Goal: Task Accomplishment & Management: Use online tool/utility

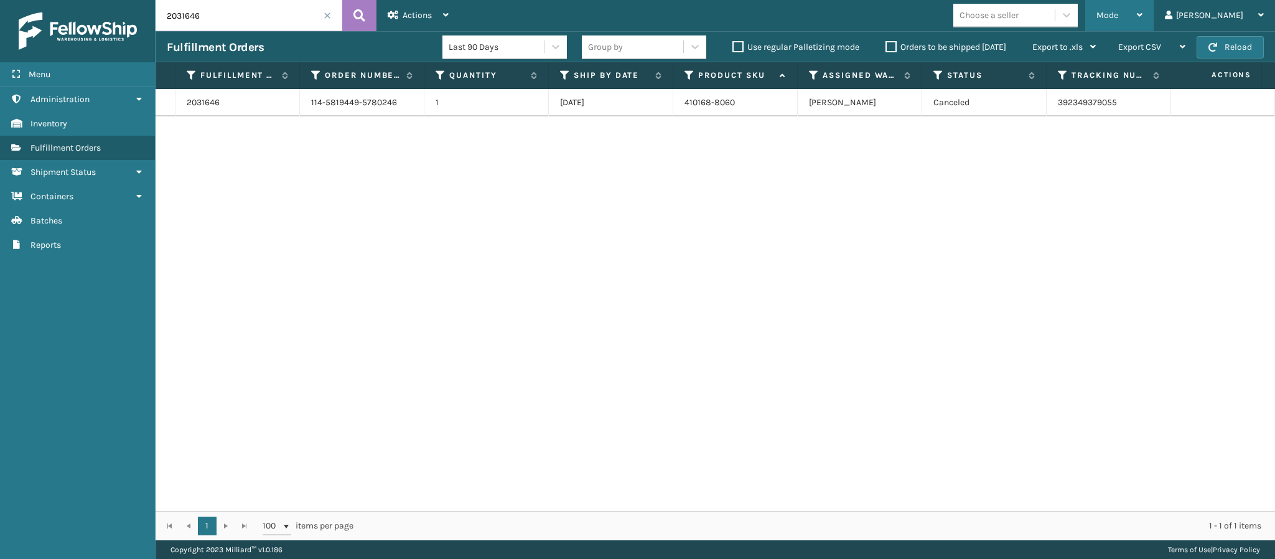
click at [1142, 16] on icon at bounding box center [1140, 15] width 6 height 9
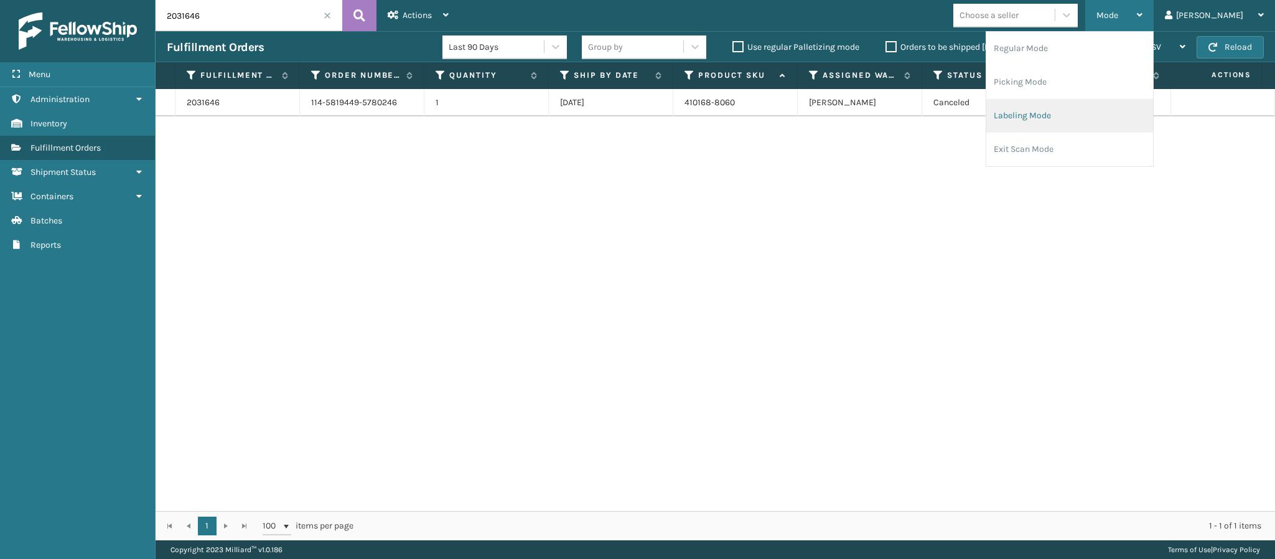
click at [1075, 122] on li "Labeling Mode" at bounding box center [1069, 116] width 167 height 34
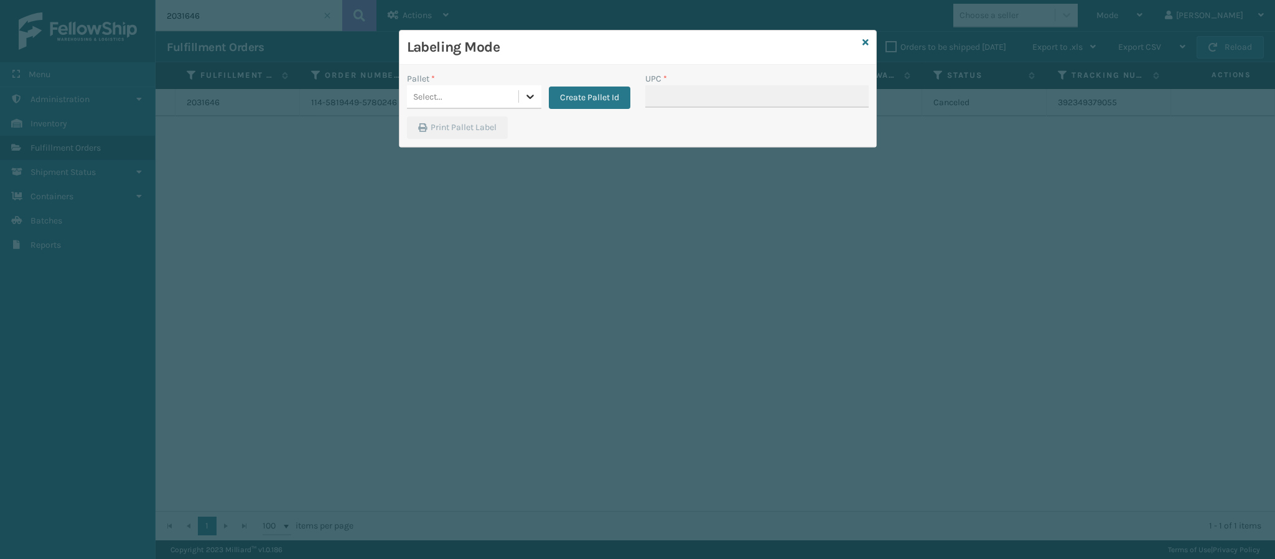
click at [524, 105] on div at bounding box center [530, 96] width 22 height 22
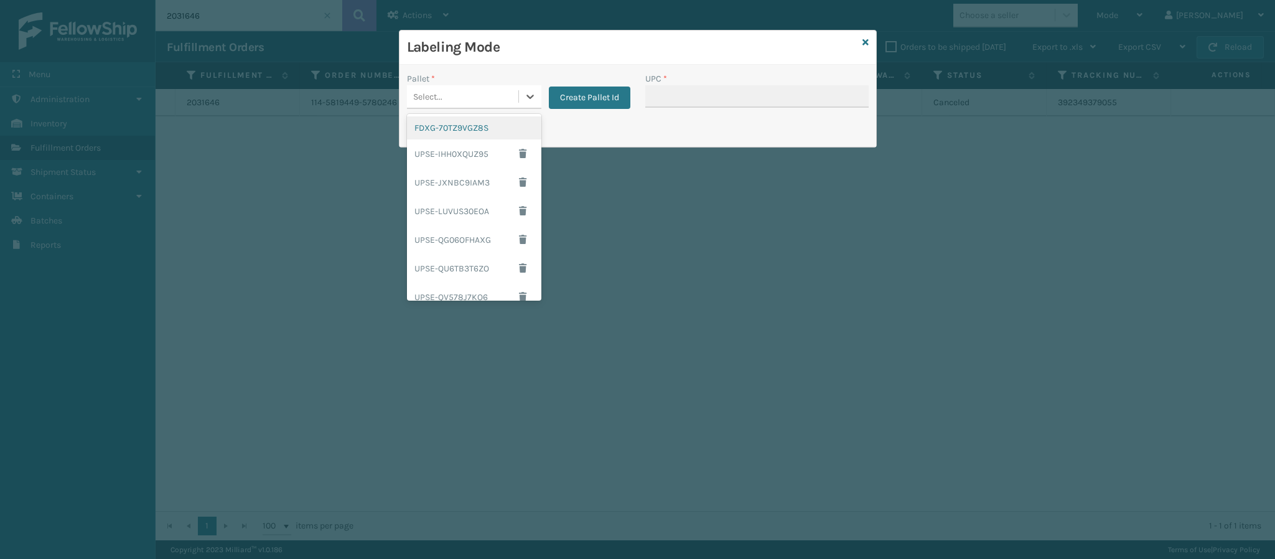
click at [470, 136] on div "FDXG-70TZ9VGZ8S" at bounding box center [474, 127] width 134 height 23
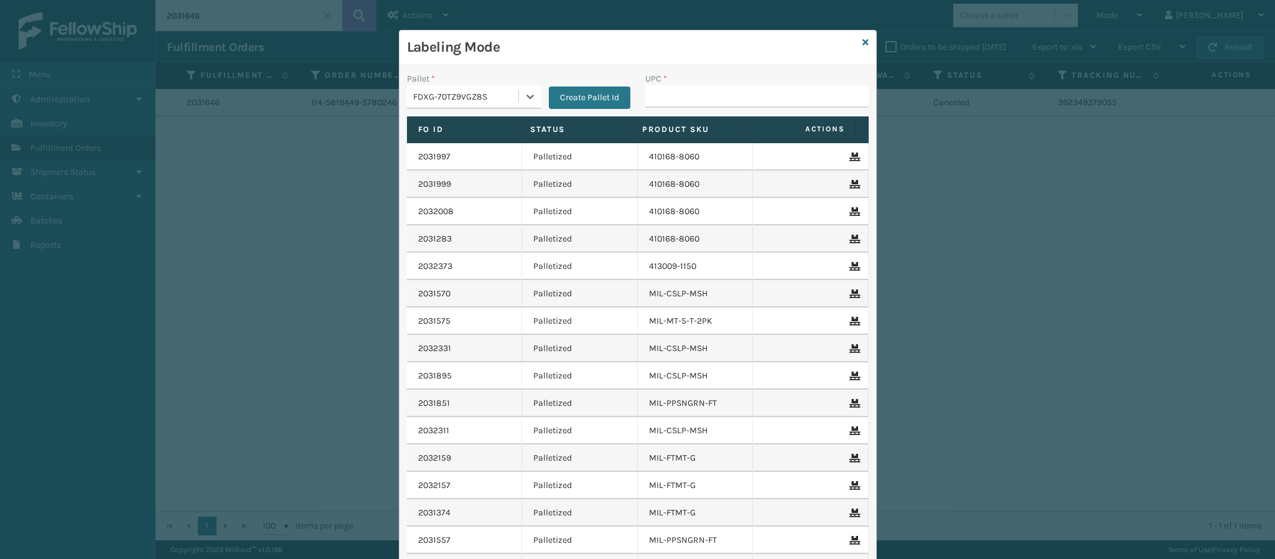
click at [661, 109] on div "UPC *" at bounding box center [757, 94] width 238 height 44
click at [663, 103] on input "UPC *" at bounding box center [756, 96] width 223 height 22
type input "849986033899"
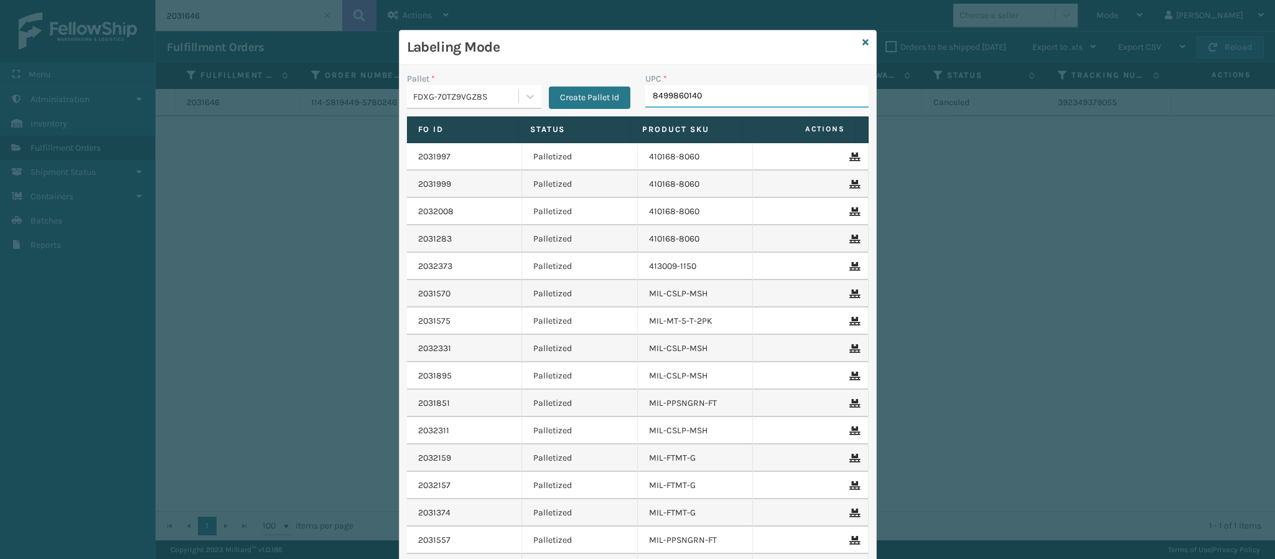
type input "84998601401"
click at [666, 98] on input "UPC *" at bounding box center [756, 96] width 223 height 22
type input "84998601400"
type input "849986014003"
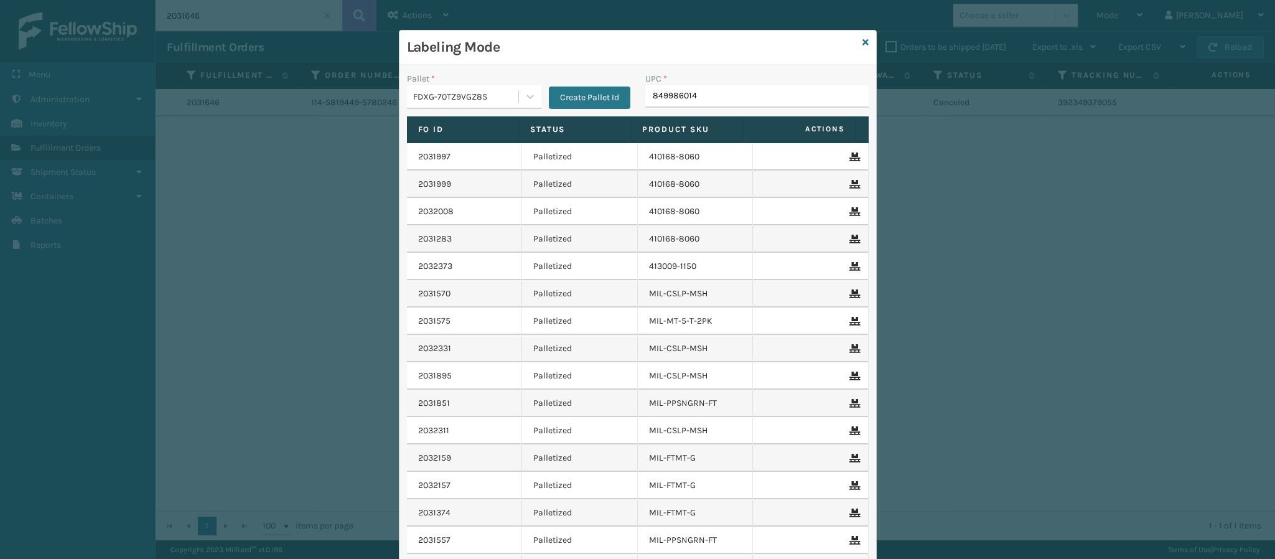
type input "8499860140"
type input "849986014003"
type input "8499860095"
type input "84998600950"
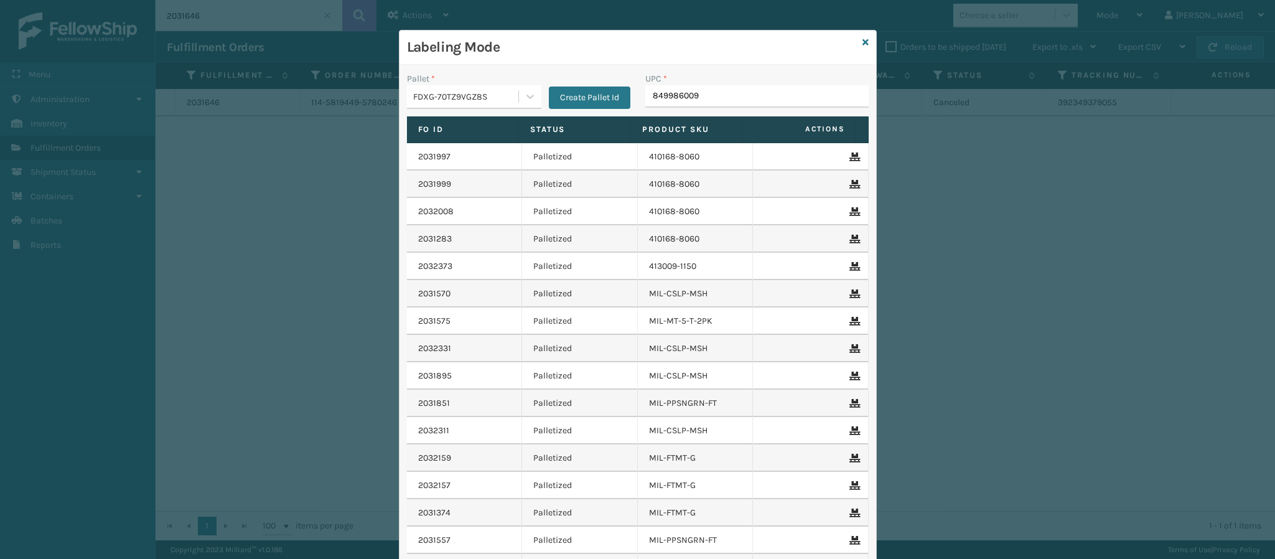
type input "8499860095"
type input "84998600"
type input "84998600950"
type input "849986009504"
type input "8499860095"
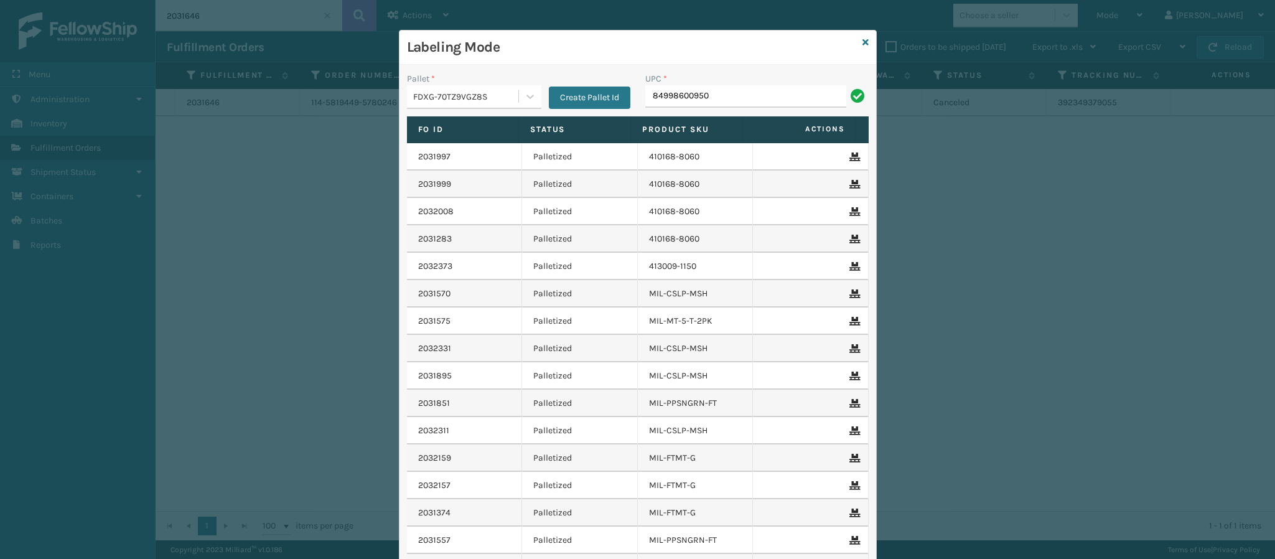
type input "849986009504"
type input "84998600950"
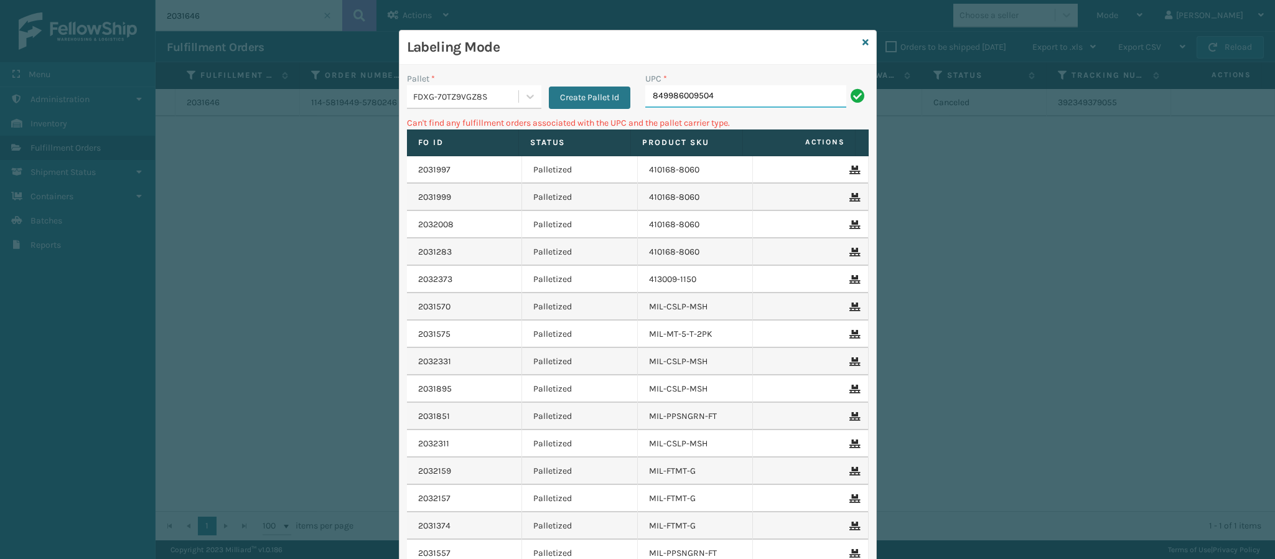
click at [740, 100] on input "849986009504" at bounding box center [745, 96] width 201 height 22
type input "8"
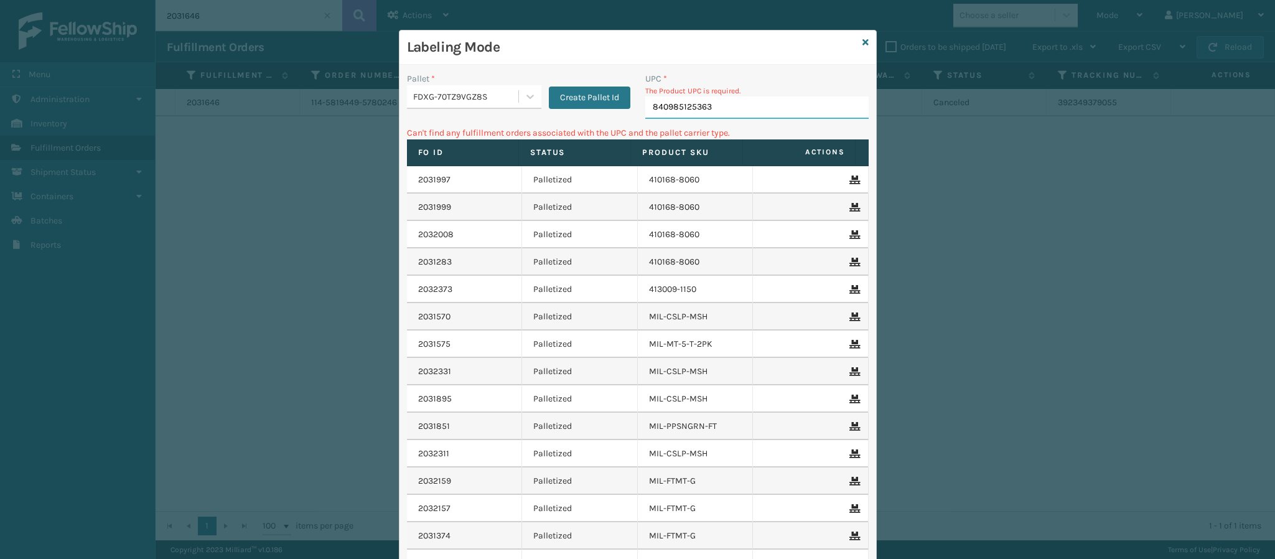
type input "840985125363"
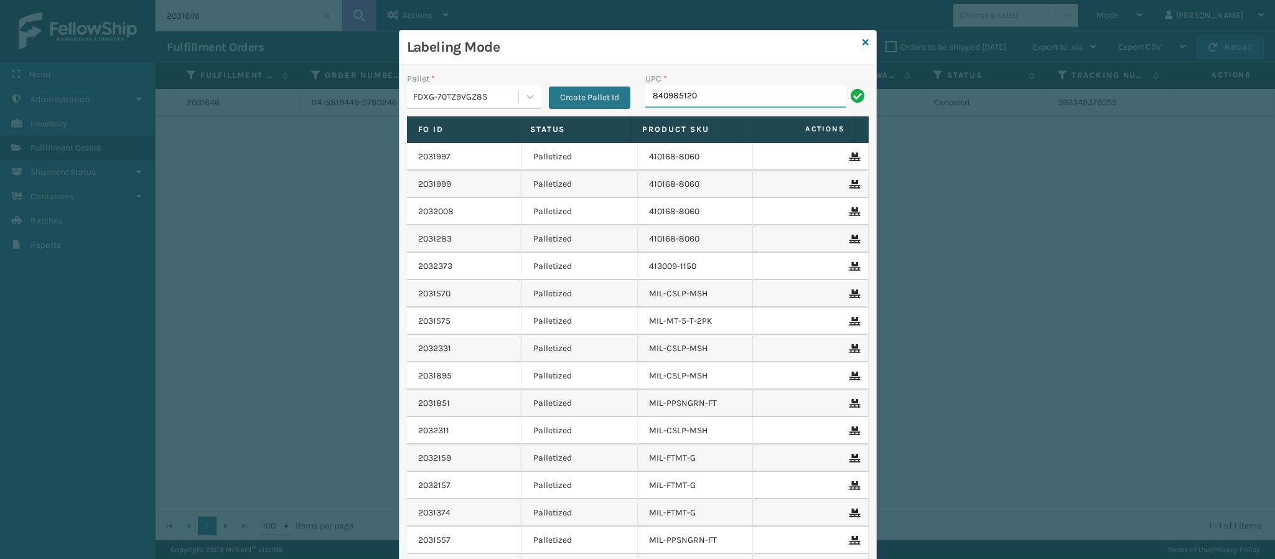
type input "8409851204"
type input "84098512455"
click at [663, 91] on input "UPC *" at bounding box center [756, 96] width 223 height 22
type input "840985121334"
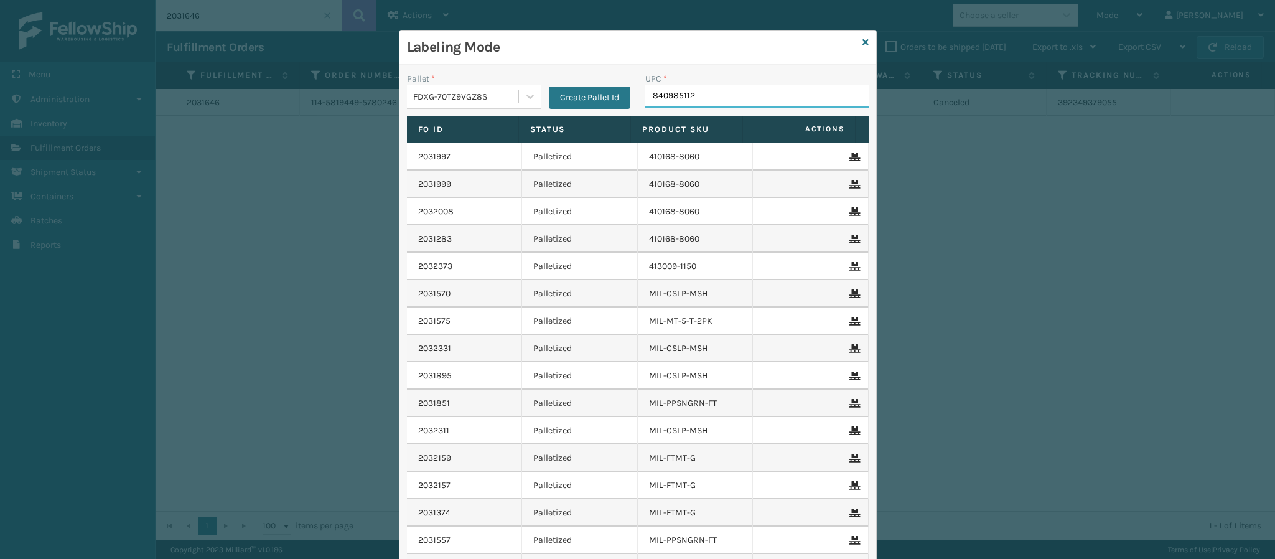
type input "8409851126"
type input "840985112622"
type input "84098511583"
type input "84098511871"
type input "840985120825"
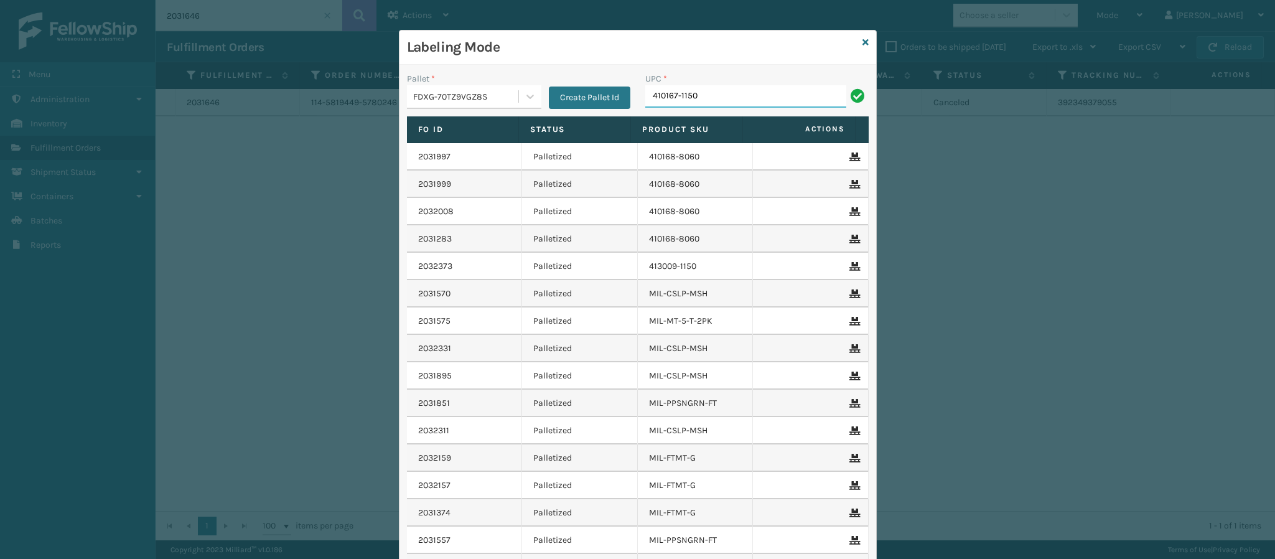
type input "410167-1150"
type input "84098512462"
click at [508, 105] on div "FDXG-70TZ9VGZ8S" at bounding box center [462, 96] width 111 height 21
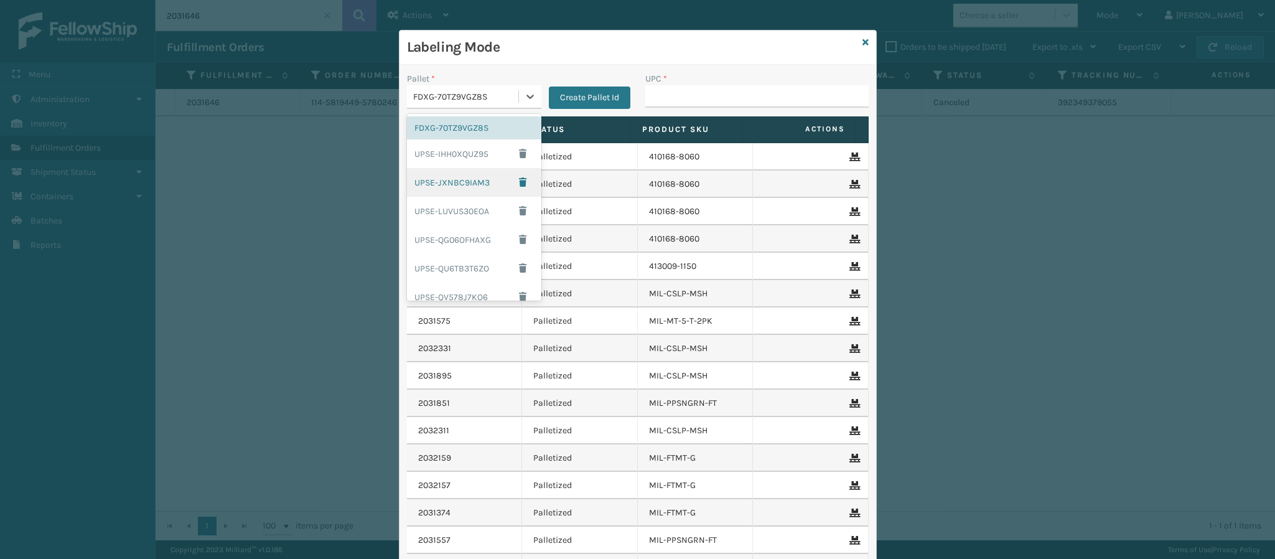
scroll to position [184, 0]
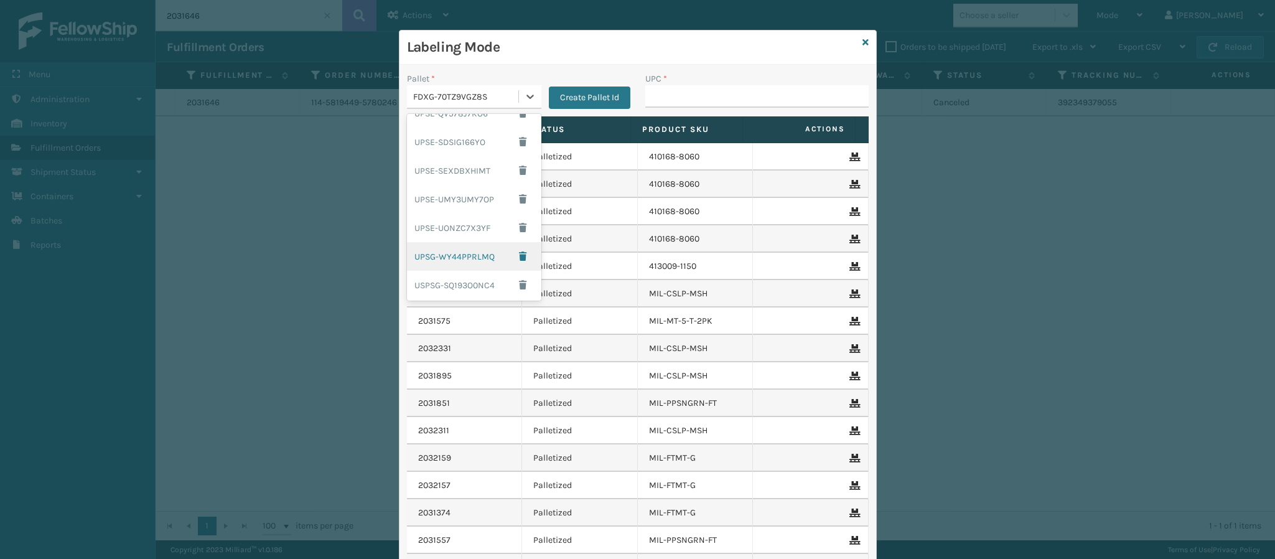
click at [447, 264] on div "UPSG-WY44PPRLMQ" at bounding box center [474, 256] width 134 height 29
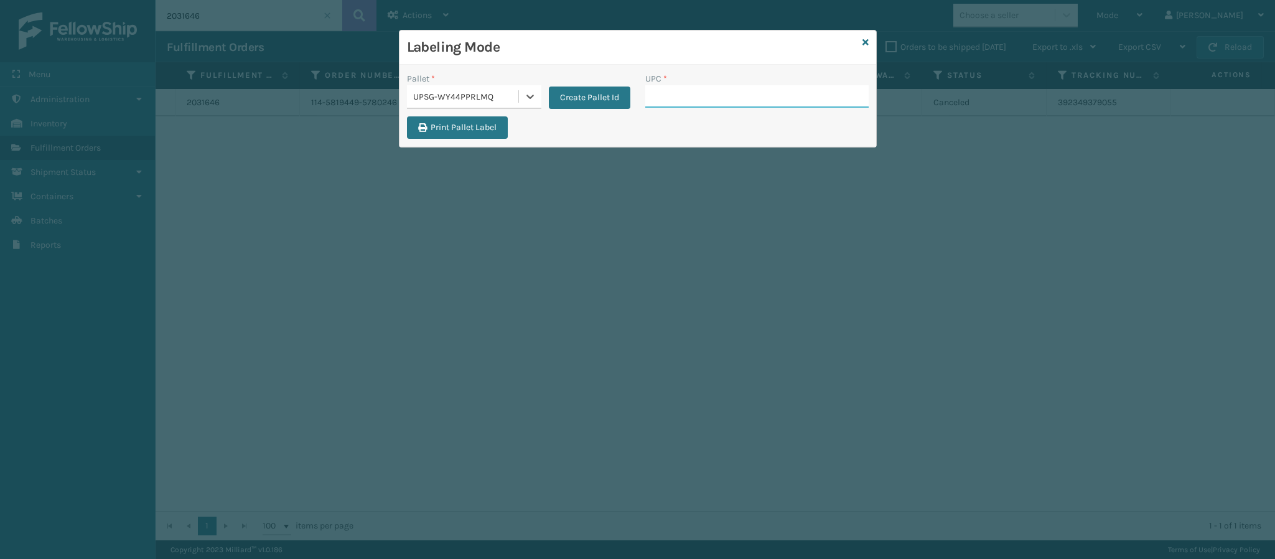
click at [694, 96] on input "UPC *" at bounding box center [756, 96] width 223 height 22
type input "840985125516"
type input "850044234585"
type input "8500442346"
type input "850044234578"
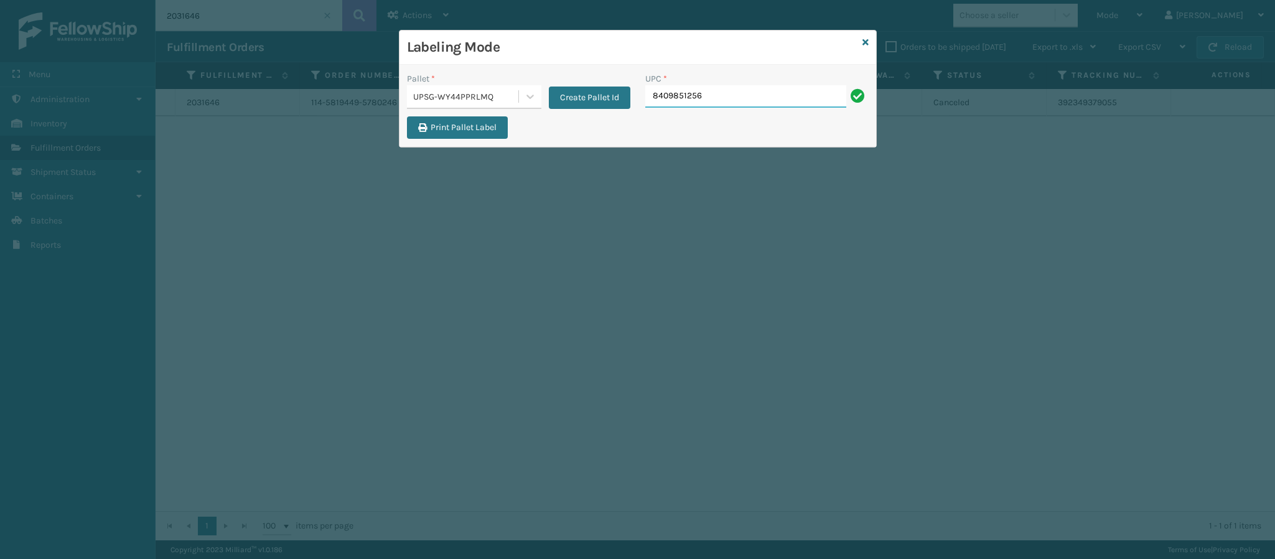
type input "84098512562"
type input "8409851257"
type input "84098512573"
type input "849986012"
type input "849986014003"
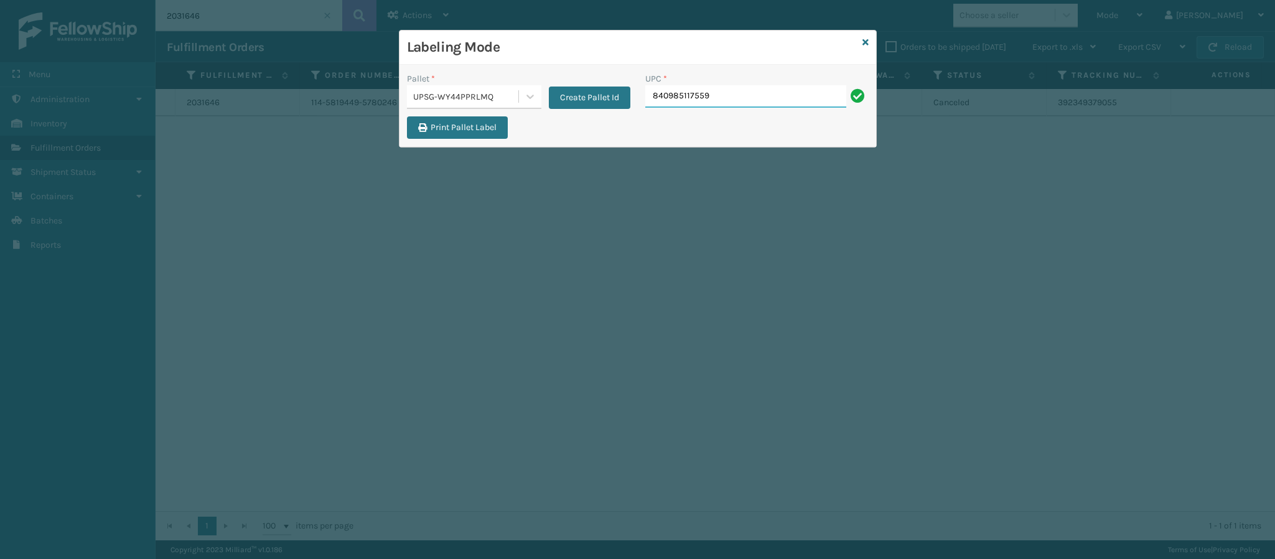
type input "840985117559"
type input "840985118686"
type input "84098511868"
